Goal: Task Accomplishment & Management: Manage account settings

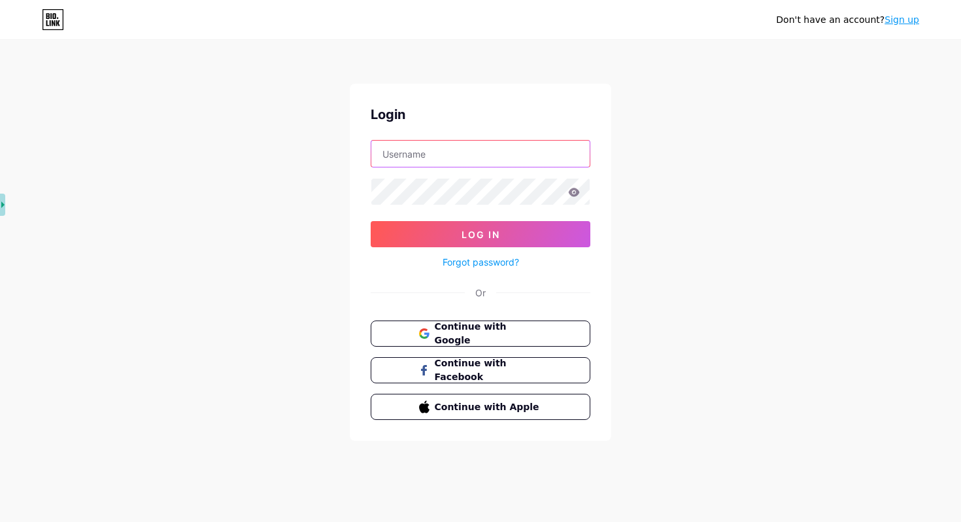
click at [488, 152] on input "text" at bounding box center [480, 154] width 218 height 26
type input "[EMAIL_ADDRESS][DOMAIN_NAME]"
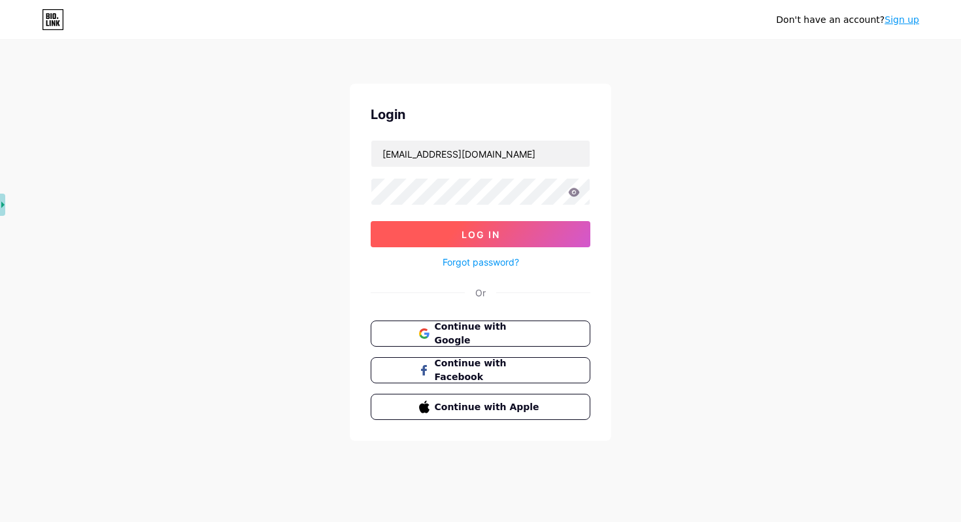
click at [486, 232] on span "Log In" at bounding box center [480, 234] width 39 height 11
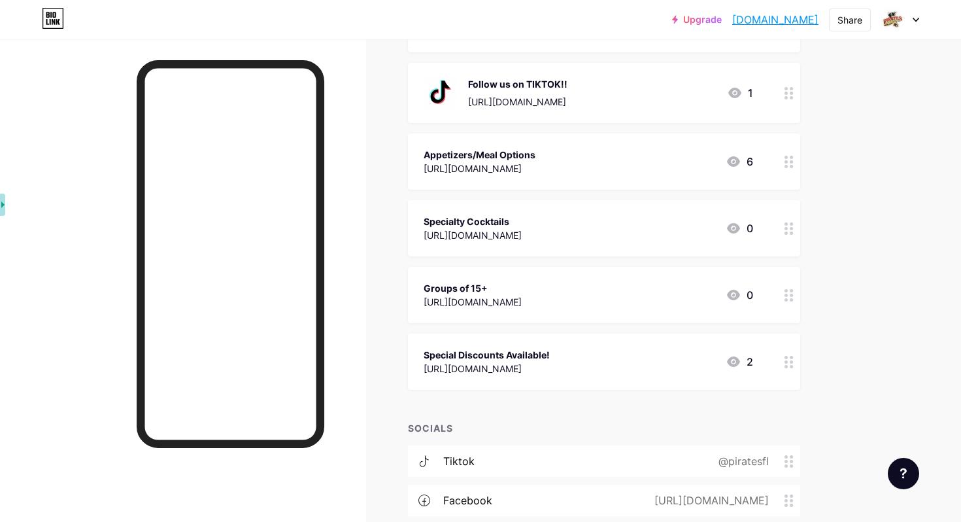
scroll to position [284, 0]
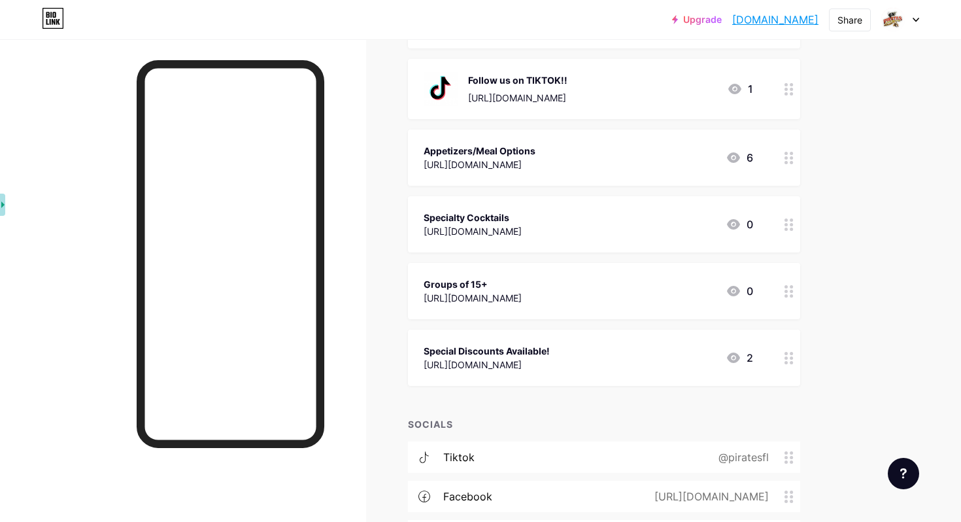
click at [495, 348] on div "Special Discounts Available!" at bounding box center [487, 351] width 126 height 14
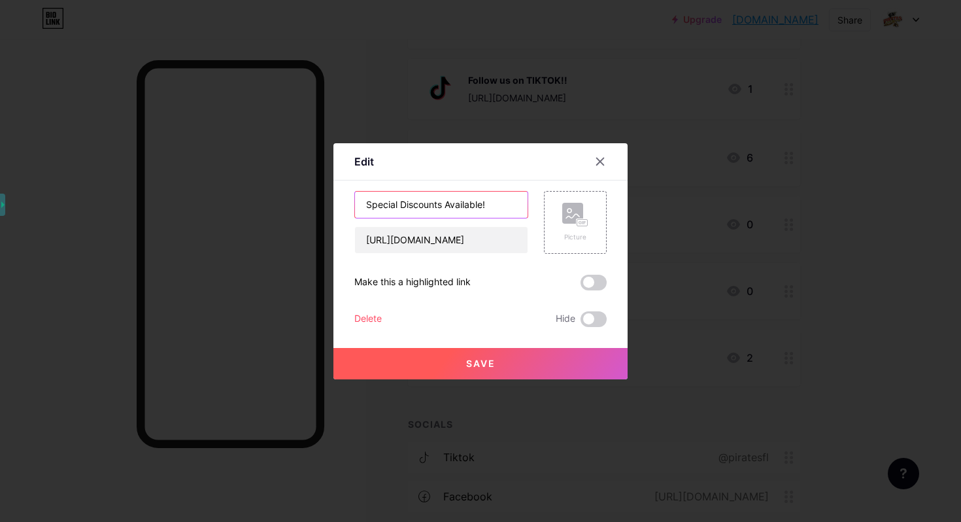
click at [492, 199] on input "Special Discounts Available!" at bounding box center [441, 205] width 173 height 26
drag, startPoint x: 484, startPoint y: 206, endPoint x: 348, endPoint y: 201, distance: 136.1
click at [348, 201] on div "Edit Content YouTube Play YouTube video without leaving your page. ADD Vimeo Pl…" at bounding box center [480, 261] width 294 height 236
click at [396, 208] on input "SPF25 Ends [DATE]!" at bounding box center [441, 205] width 173 height 26
click at [507, 206] on input "SPF25 | Offer Ends [DATE]!" at bounding box center [441, 205] width 173 height 26
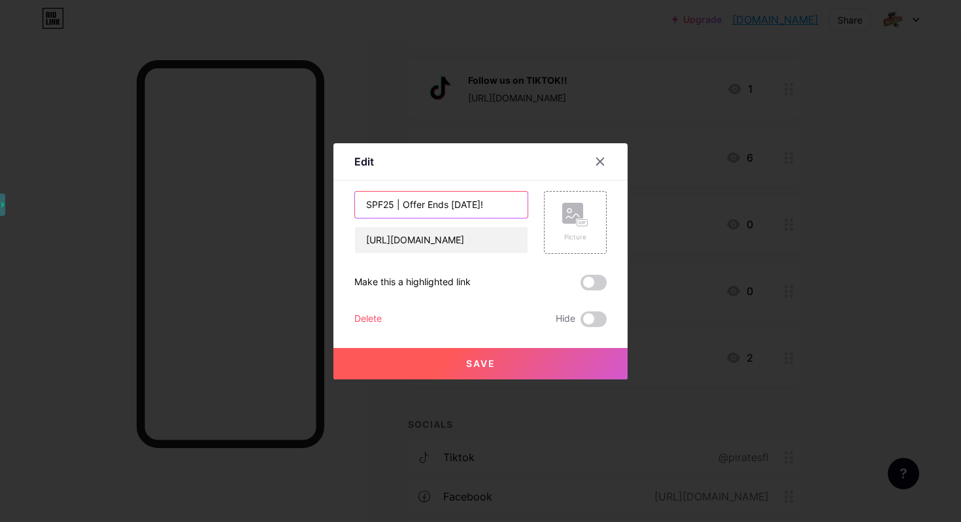
drag, startPoint x: 394, startPoint y: 204, endPoint x: 364, endPoint y: 203, distance: 29.4
click at [364, 203] on input "SPF25 | Offer Ends [DATE]!" at bounding box center [441, 205] width 173 height 26
drag, startPoint x: 471, startPoint y: 198, endPoint x: 507, endPoint y: 197, distance: 36.0
click at [507, 198] on input "25% off + Free Flags! | Offer Ends [DATE]!" at bounding box center [441, 205] width 173 height 26
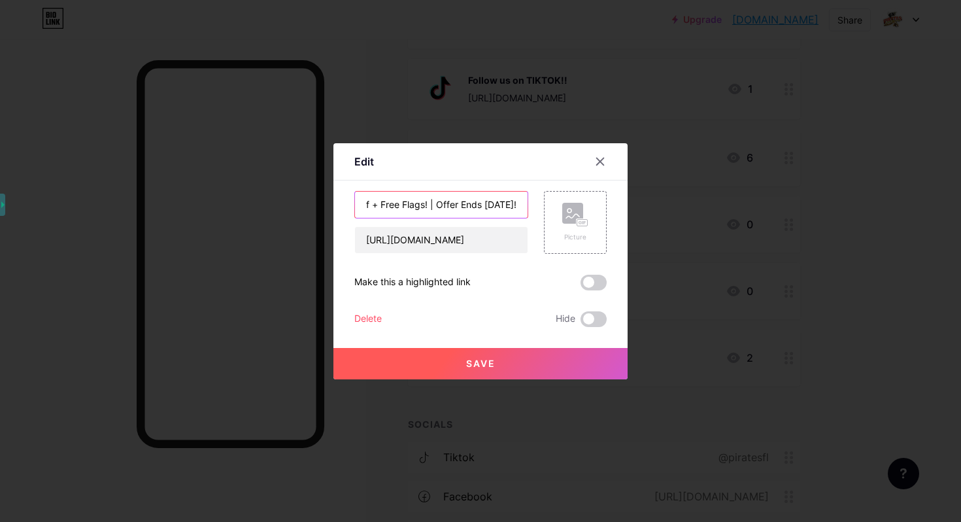
drag, startPoint x: 484, startPoint y: 199, endPoint x: 520, endPoint y: 202, distance: 36.7
click at [522, 202] on input "25% off + Free Flags! | Offer Ends [DATE]!" at bounding box center [441, 205] width 173 height 26
click at [505, 203] on input "25% off + Free Flags! | Offer Ends [DATE]!" at bounding box center [441, 205] width 173 height 26
type input "25% off + Free Flags! | Offer Ends [DATE]!"
click at [595, 278] on span at bounding box center [593, 283] width 26 height 16
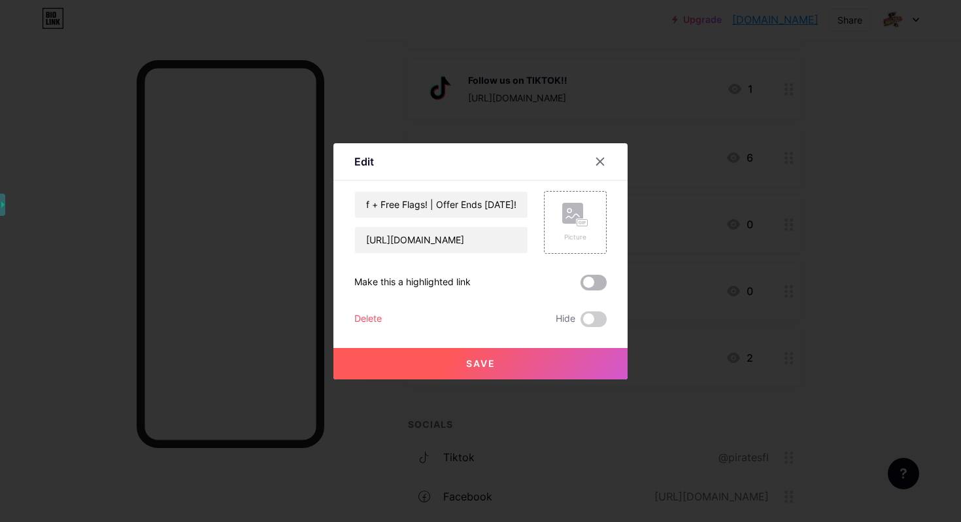
click at [580, 286] on input "checkbox" at bounding box center [580, 286] width 0 height 0
click at [515, 358] on button "Save" at bounding box center [480, 363] width 294 height 31
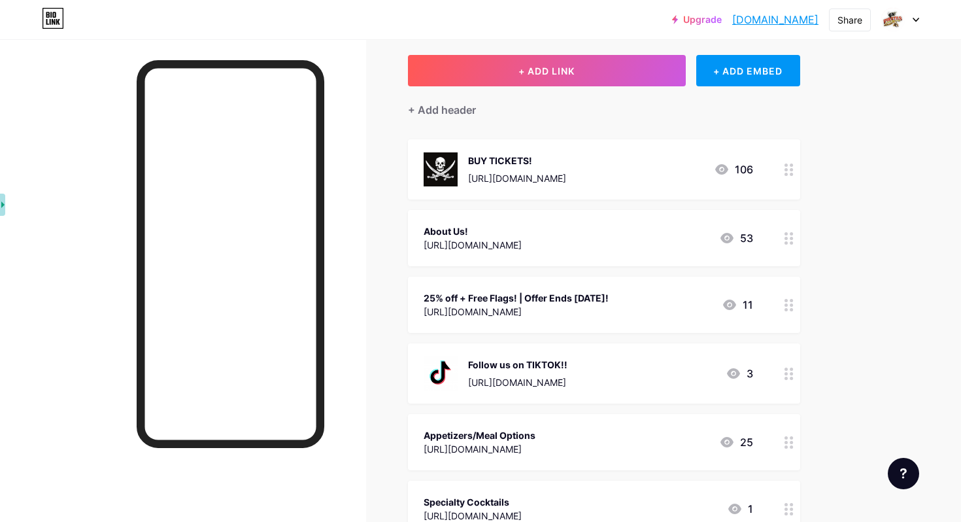
scroll to position [66, 0]
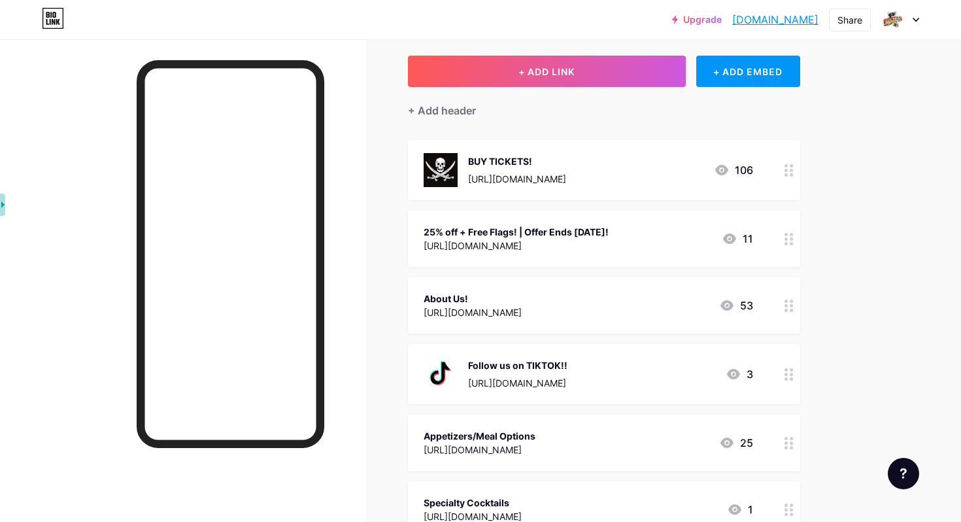
click at [841, 260] on div "Links Posts Design Subscribers NEW Stats Settings + ADD LINK + ADD EMBED + Add …" at bounding box center [427, 443] width 855 height 940
click at [556, 228] on div "25% off + Free Flags! | Offer Ends [DATE]!" at bounding box center [516, 232] width 185 height 14
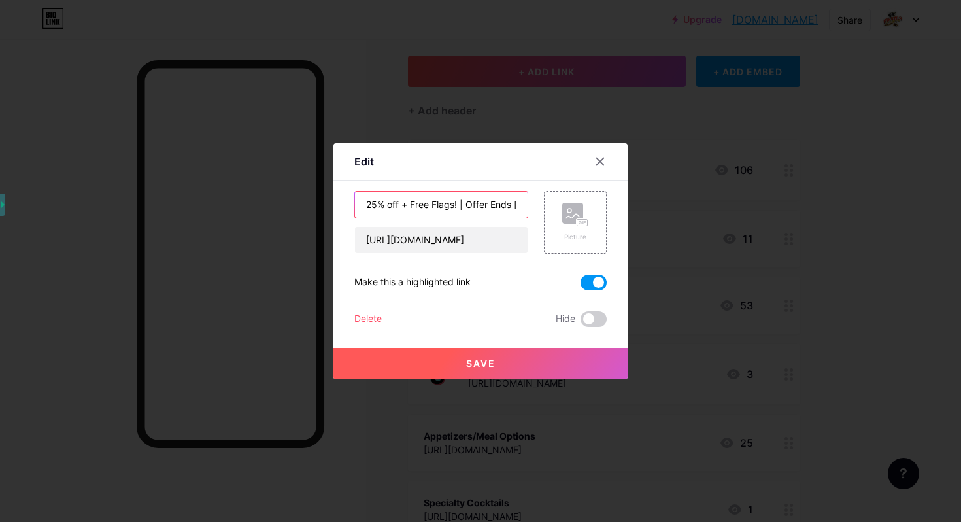
click at [464, 203] on input "25% off + Free Flags! | Offer Ends [DATE]!" at bounding box center [441, 205] width 173 height 26
type input "25% off + Free Flags! | Offer Ends [DATE]!"
click at [506, 359] on button "Save" at bounding box center [480, 363] width 294 height 31
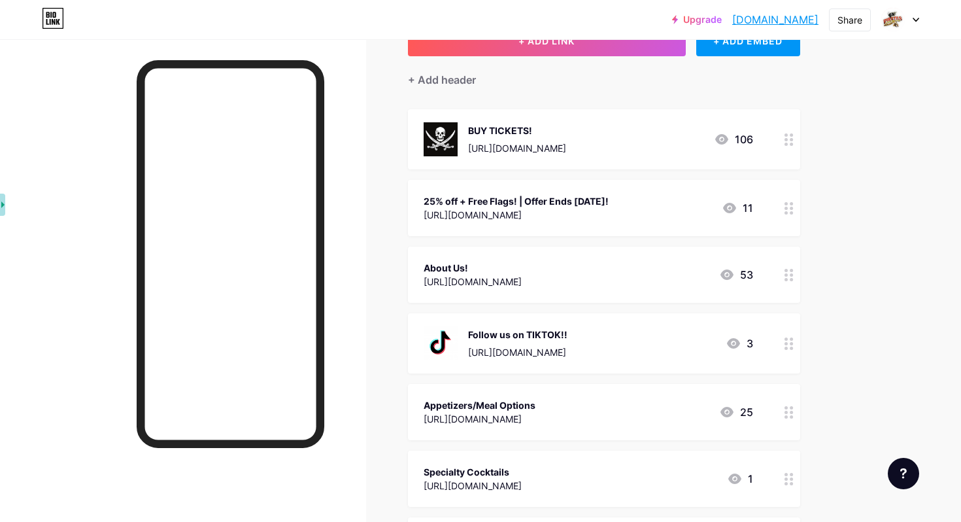
scroll to position [101, 0]
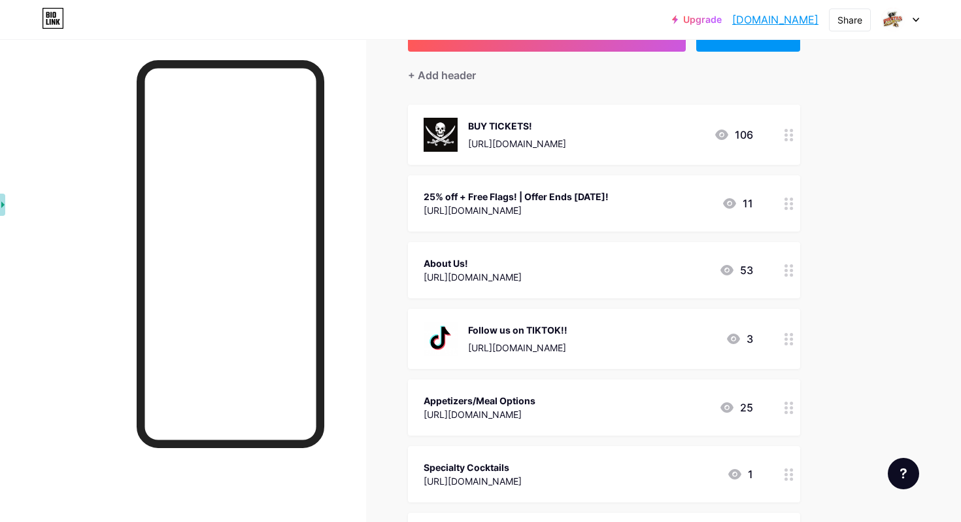
click at [587, 194] on div "25% off + Free Flags! | Offer Ends [DATE]!" at bounding box center [516, 197] width 185 height 14
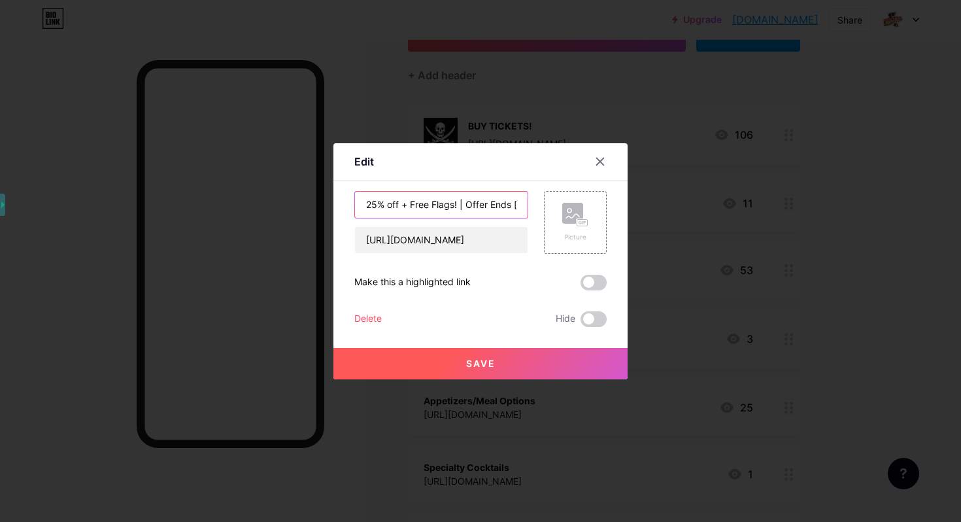
drag, startPoint x: 488, startPoint y: 203, endPoint x: 467, endPoint y: 203, distance: 20.9
click at [467, 203] on input "25% off + Free Flags! | Offer Ends [DATE]!" at bounding box center [441, 205] width 173 height 26
type input "25% off + Free Flags! | Ends [DATE]!"
click at [492, 362] on span "Save" at bounding box center [480, 363] width 29 height 11
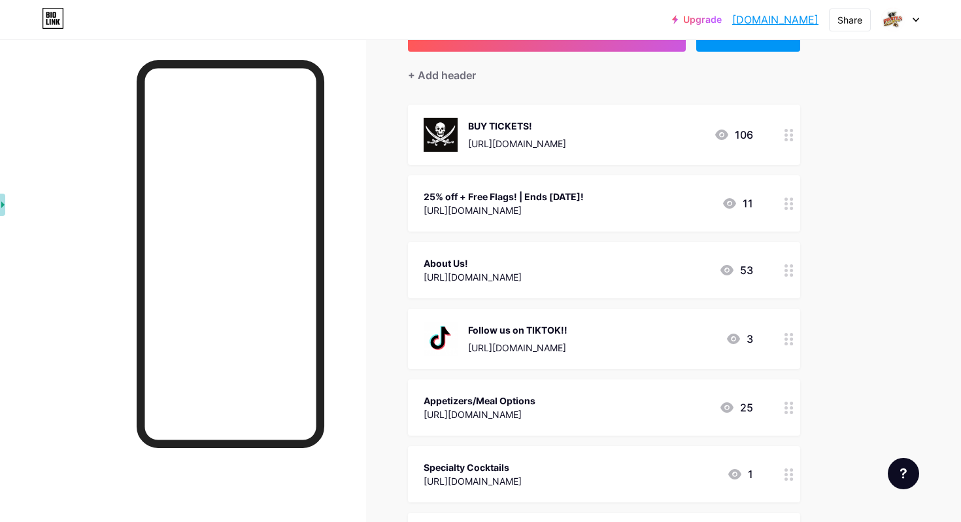
click at [580, 200] on div "25% off + Free Flags! | Ends [DATE]!" at bounding box center [504, 197] width 160 height 14
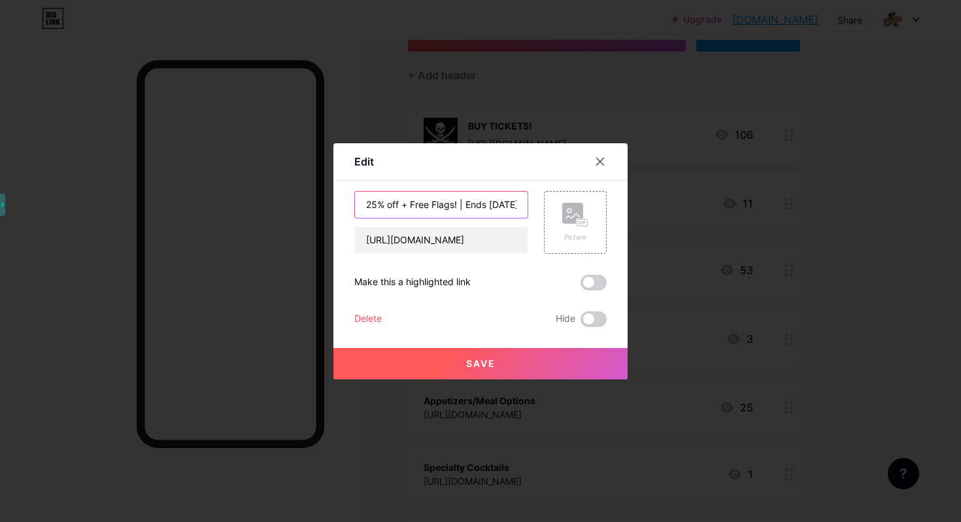
click at [467, 204] on input "25% off + Free Flags! | Ends [DATE]!" at bounding box center [441, 205] width 173 height 26
type input "25% off + Free Flags! | This offer Ends [DATE]!"
click at [523, 365] on button "Save" at bounding box center [480, 363] width 294 height 31
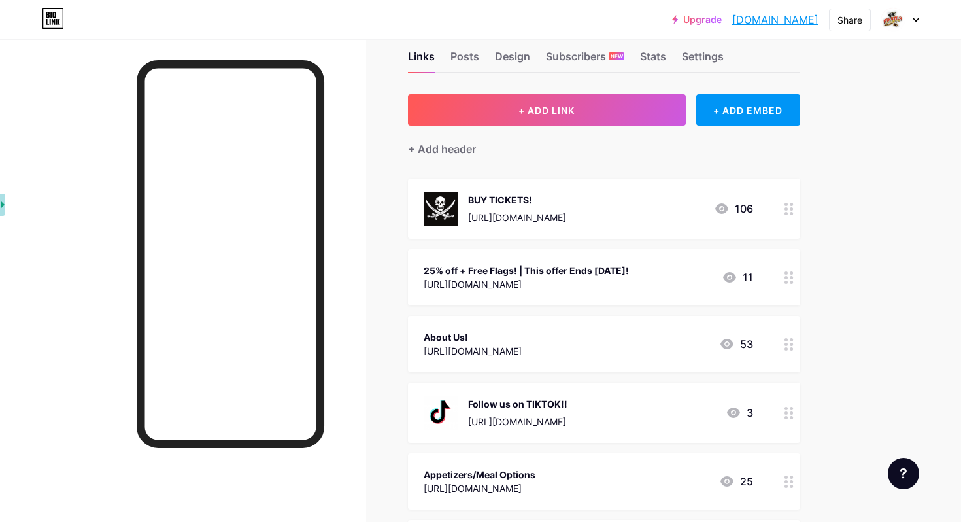
scroll to position [0, 0]
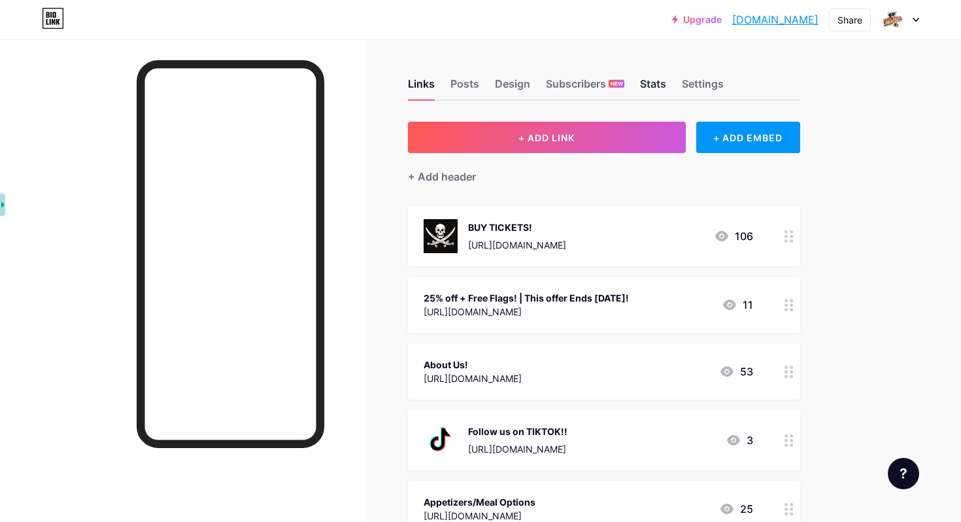
click at [662, 82] on div "Stats" at bounding box center [653, 88] width 26 height 24
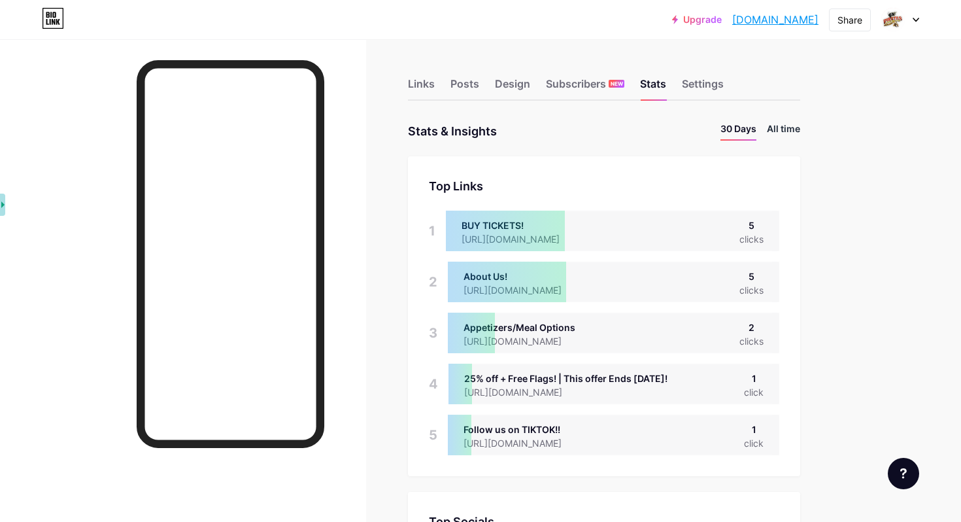
click at [779, 127] on li "All time" at bounding box center [783, 131] width 33 height 19
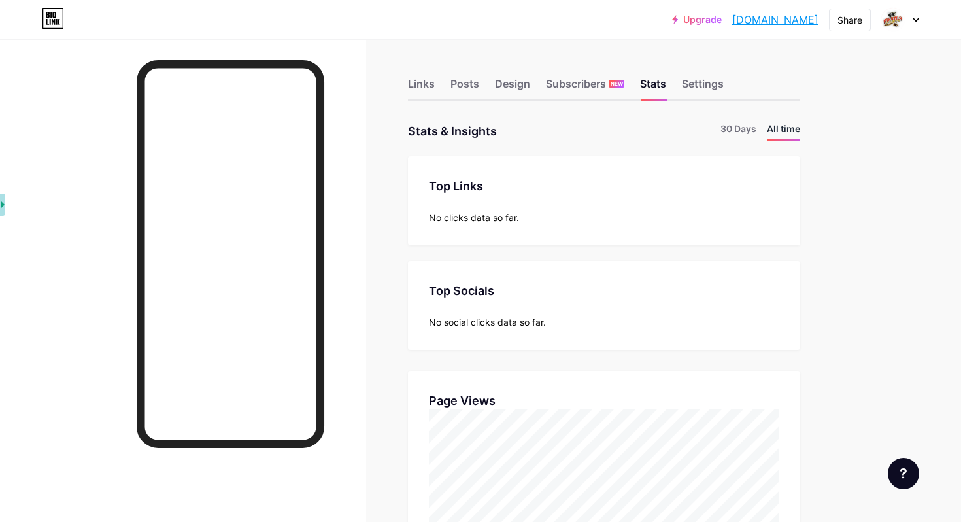
scroll to position [522, 961]
click at [749, 127] on li "30 Days" at bounding box center [738, 131] width 36 height 19
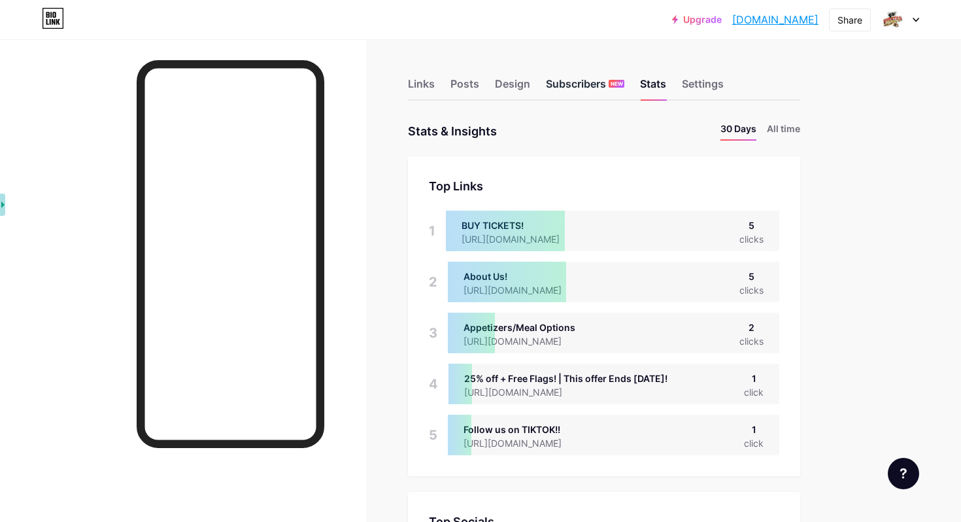
click at [588, 78] on div "Subscribers NEW" at bounding box center [585, 88] width 78 height 24
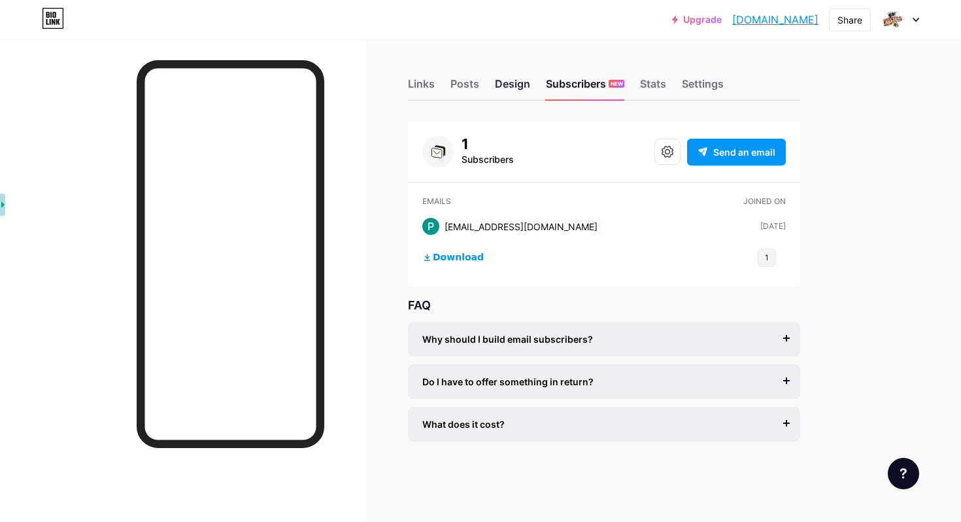
click at [517, 92] on div "Design" at bounding box center [512, 88] width 35 height 24
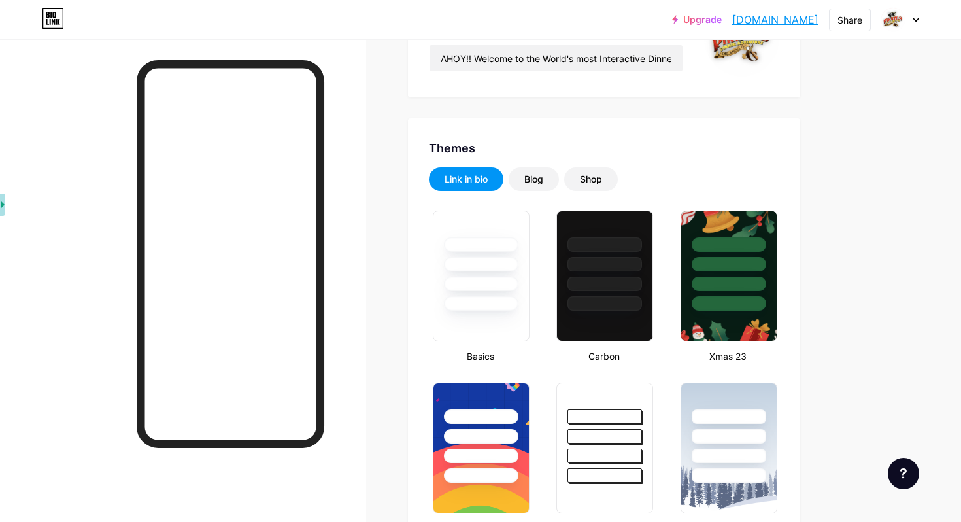
scroll to position [179, 0]
click at [543, 180] on div "Blog" at bounding box center [533, 179] width 19 height 13
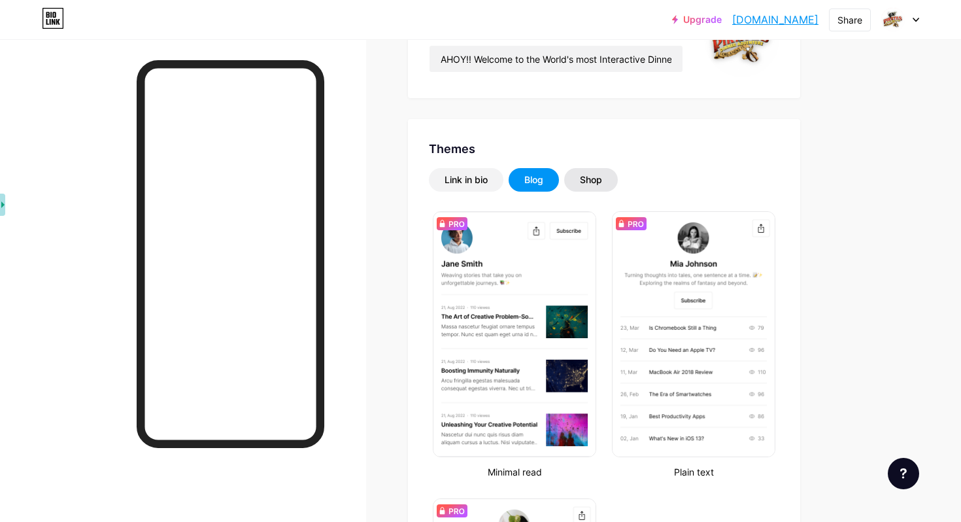
click at [597, 177] on div "Shop" at bounding box center [591, 179] width 22 height 13
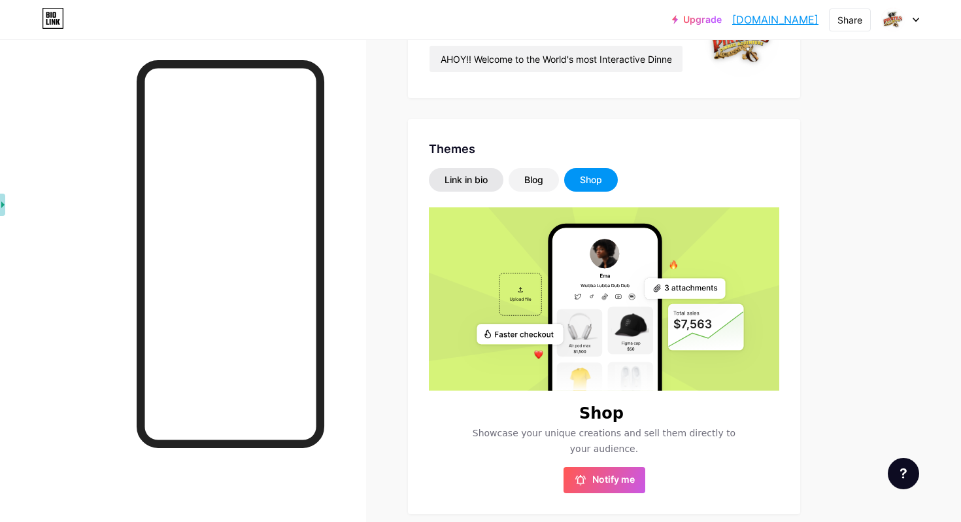
click at [475, 175] on div "Link in bio" at bounding box center [465, 179] width 43 height 13
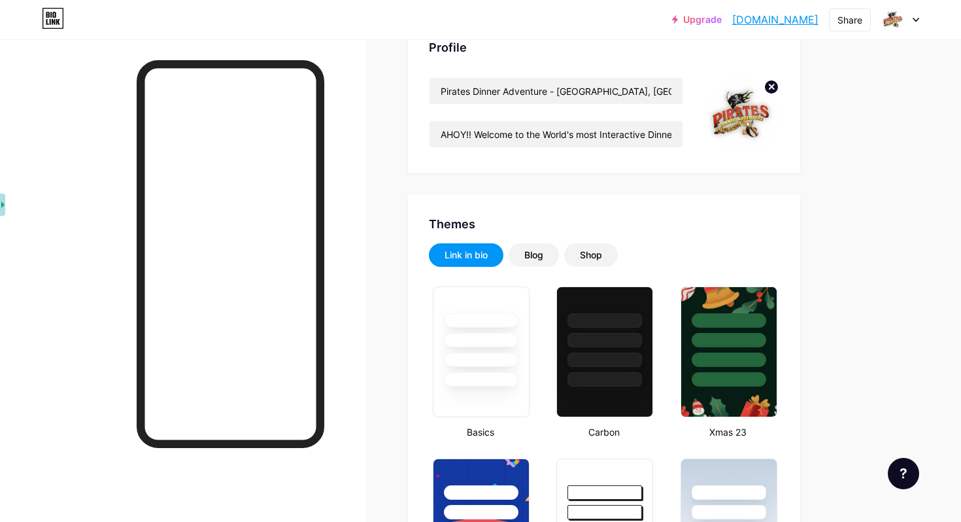
scroll to position [0, 0]
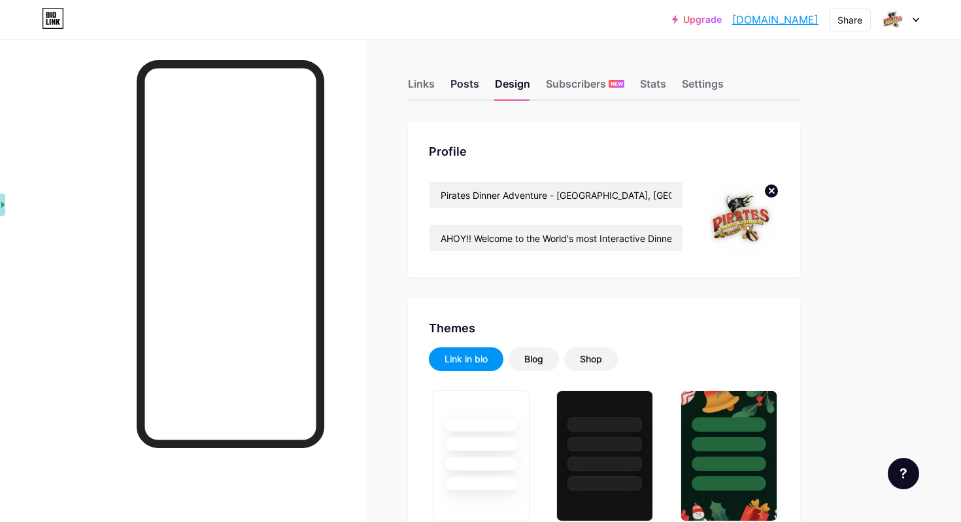
click at [472, 81] on div "Posts" at bounding box center [464, 88] width 29 height 24
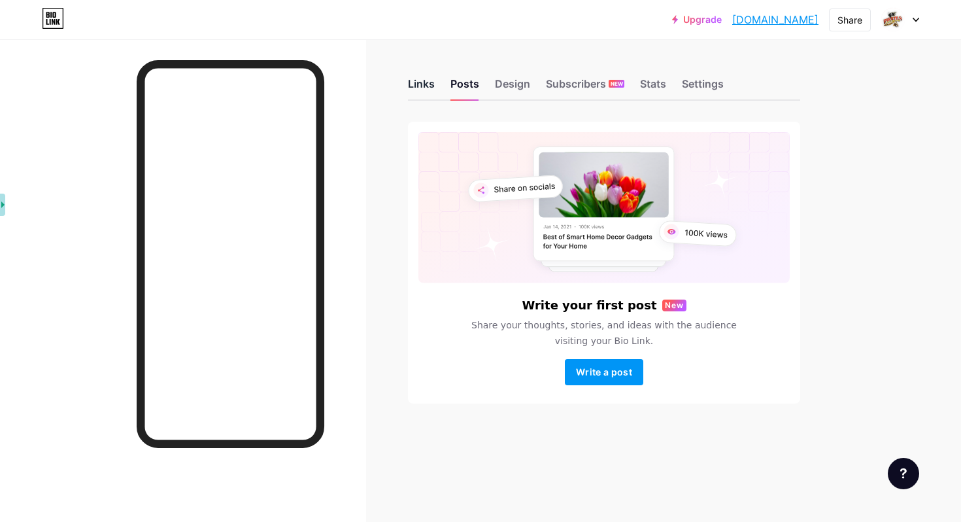
click at [424, 84] on div "Links" at bounding box center [421, 88] width 27 height 24
